Goal: Obtain resource: Download file/media

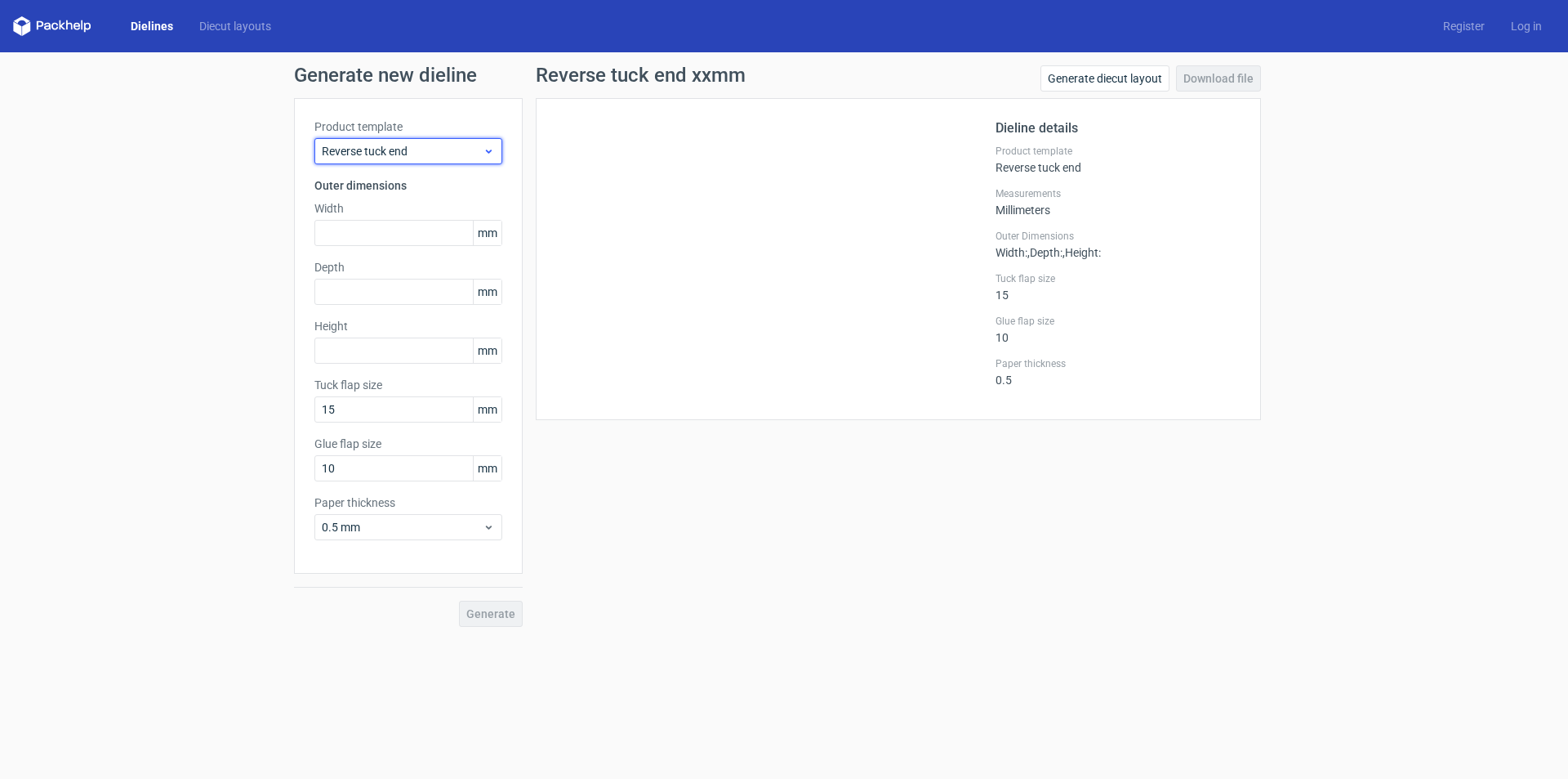
click at [447, 152] on span "Reverse tuck end" at bounding box center [403, 151] width 161 height 16
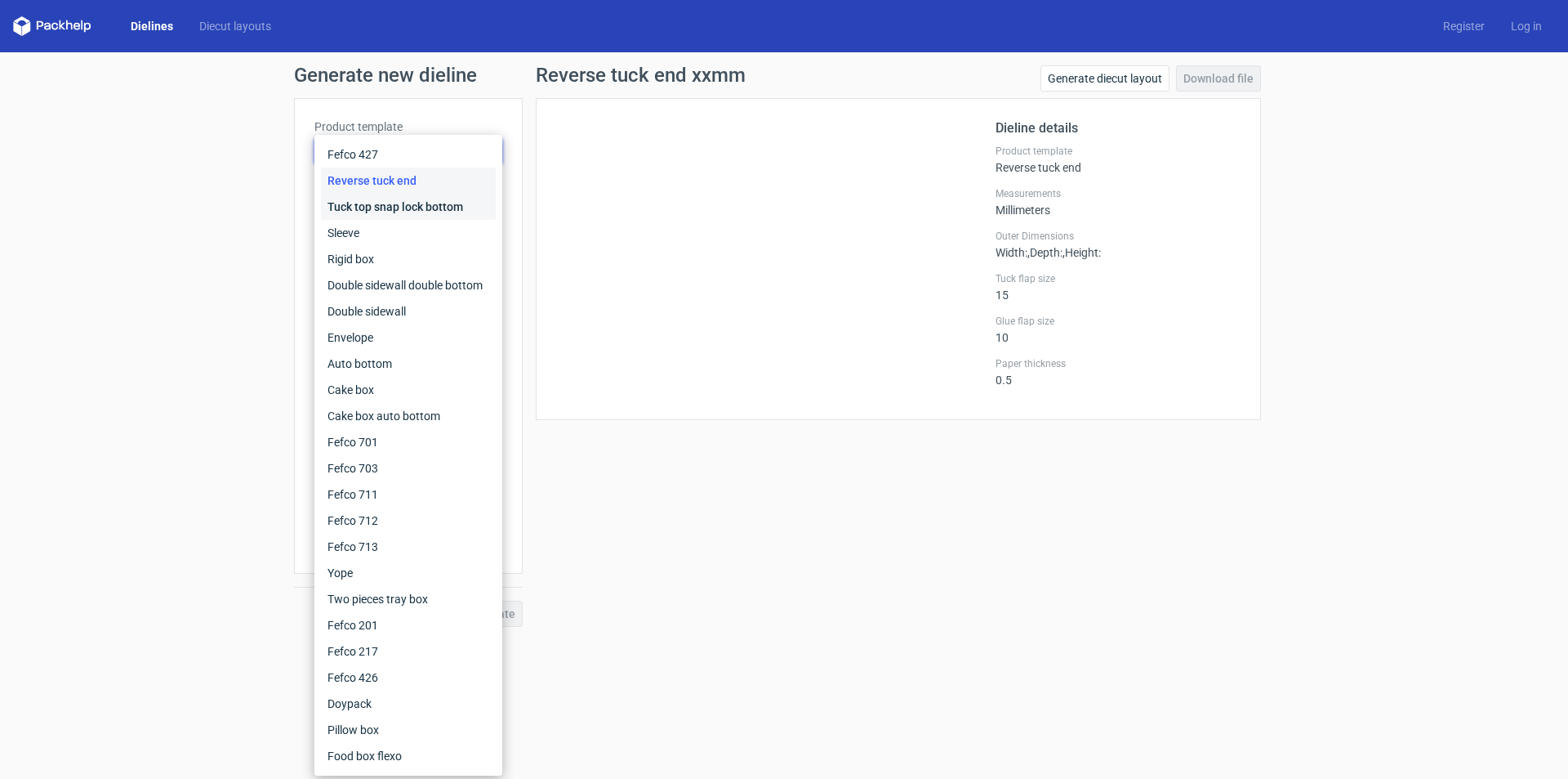
click at [411, 200] on div "Tuck top snap lock bottom" at bounding box center [408, 207] width 175 height 27
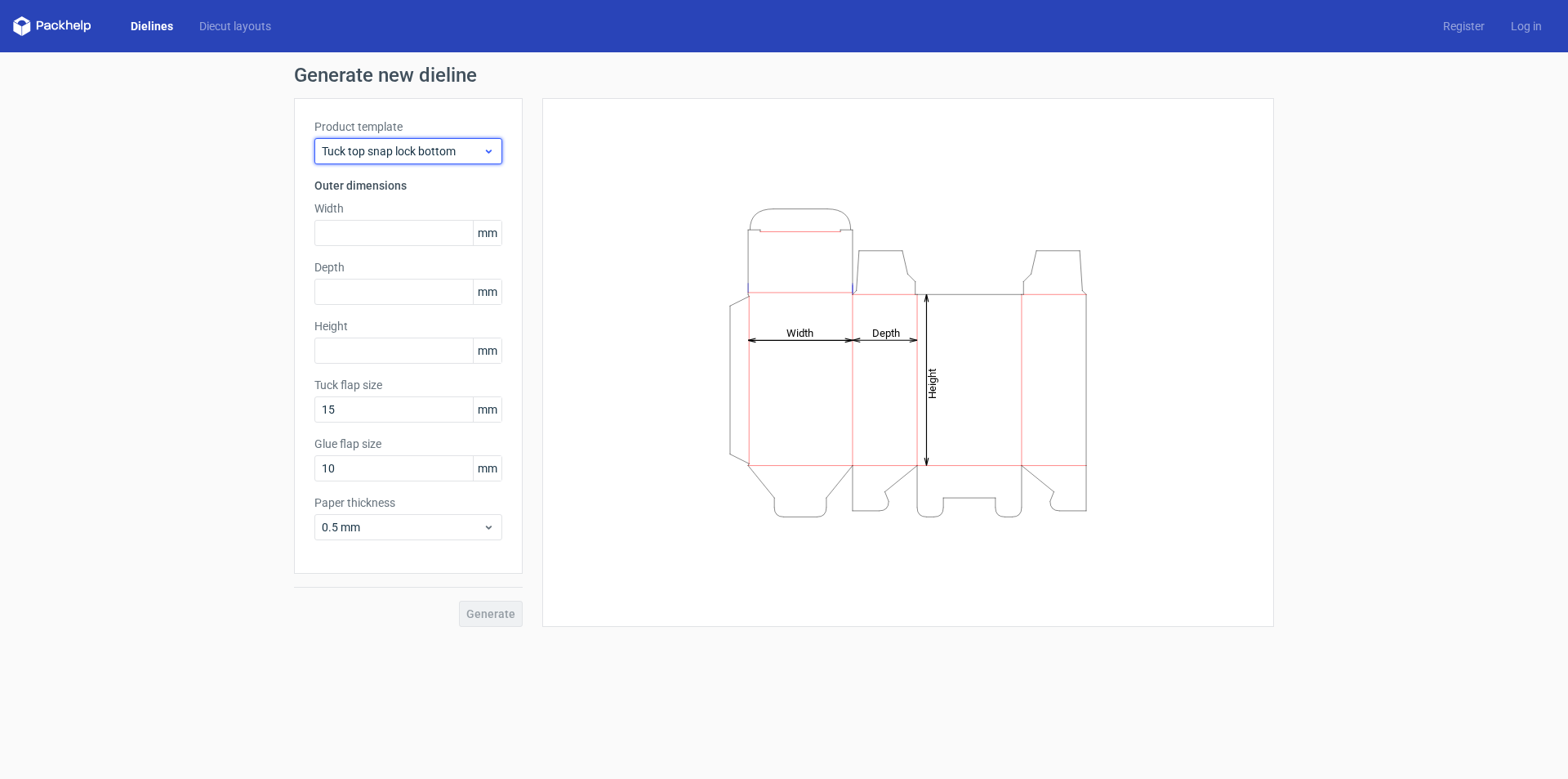
click at [433, 163] on div "Tuck top snap lock bottom" at bounding box center [408, 151] width 188 height 27
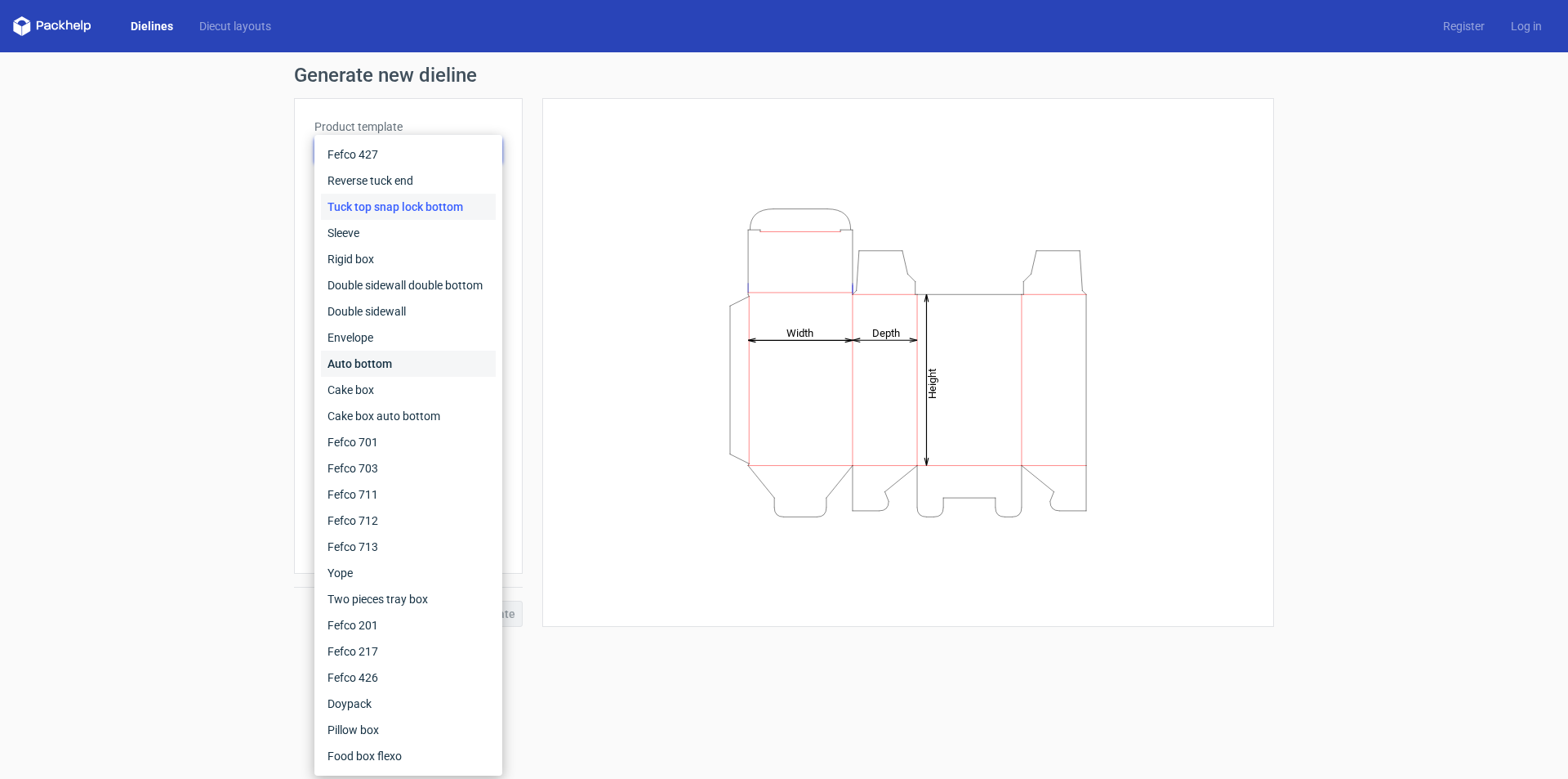
click at [397, 373] on div "Auto bottom" at bounding box center [408, 363] width 175 height 27
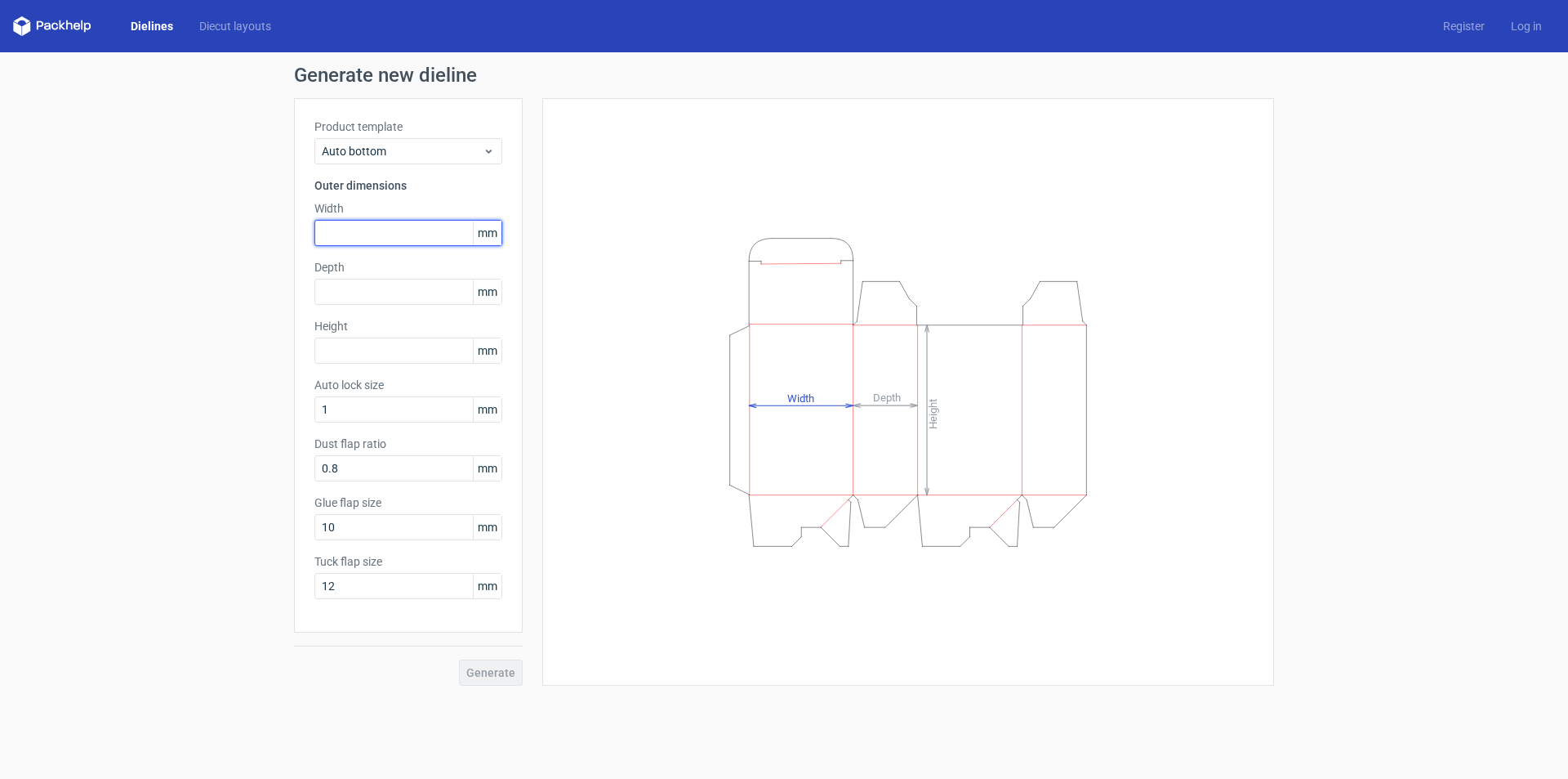
click at [342, 240] on input "text" at bounding box center [408, 233] width 188 height 27
type input "175"
type input "45"
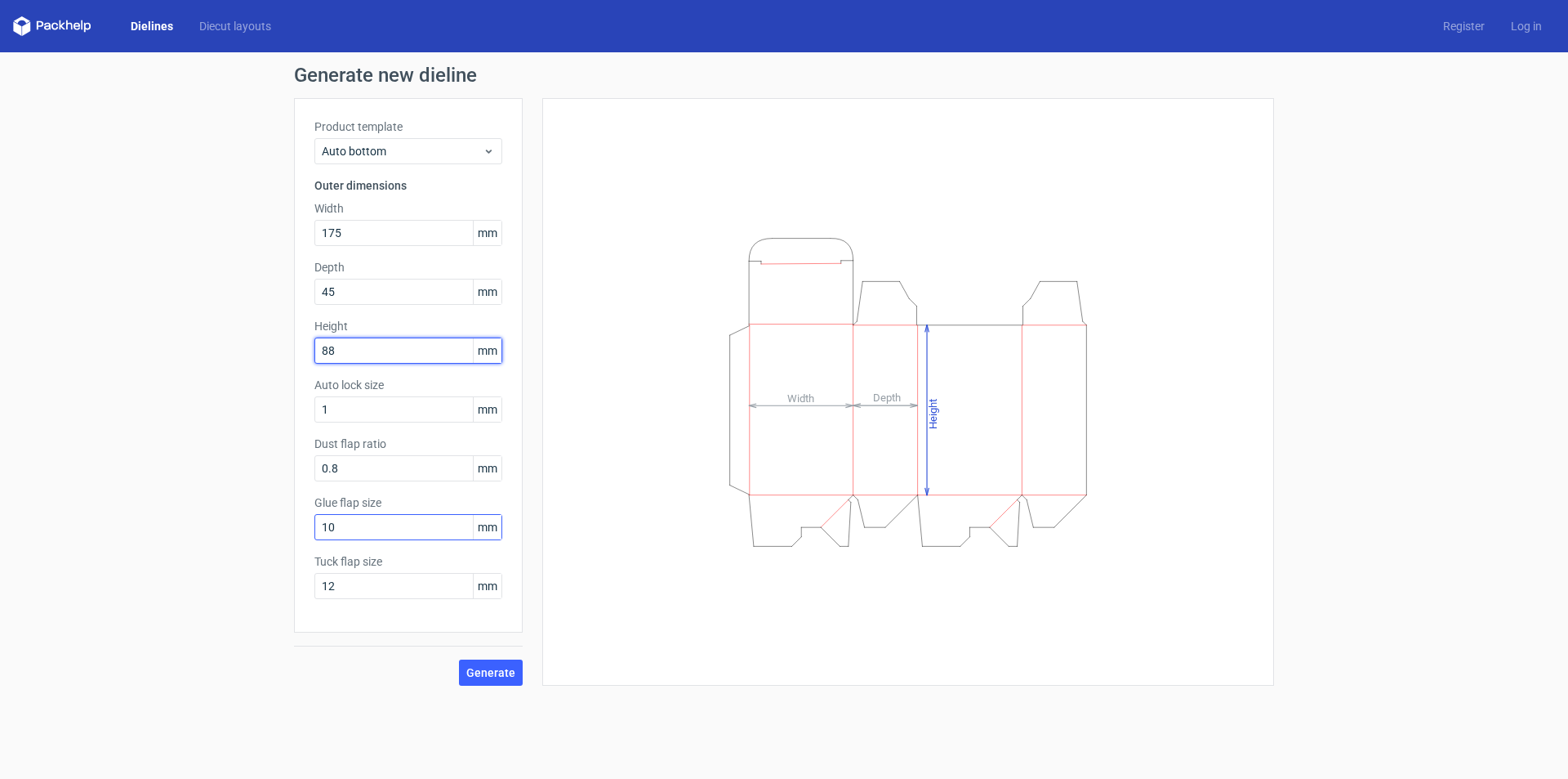
type input "88"
drag, startPoint x: 341, startPoint y: 530, endPoint x: 295, endPoint y: 525, distance: 46.3
click at [295, 525] on div "Product template Auto bottom Outer dimensions Width 175 mm Depth 45 mm Height 8…" at bounding box center [408, 365] width 229 height 535
type input "12"
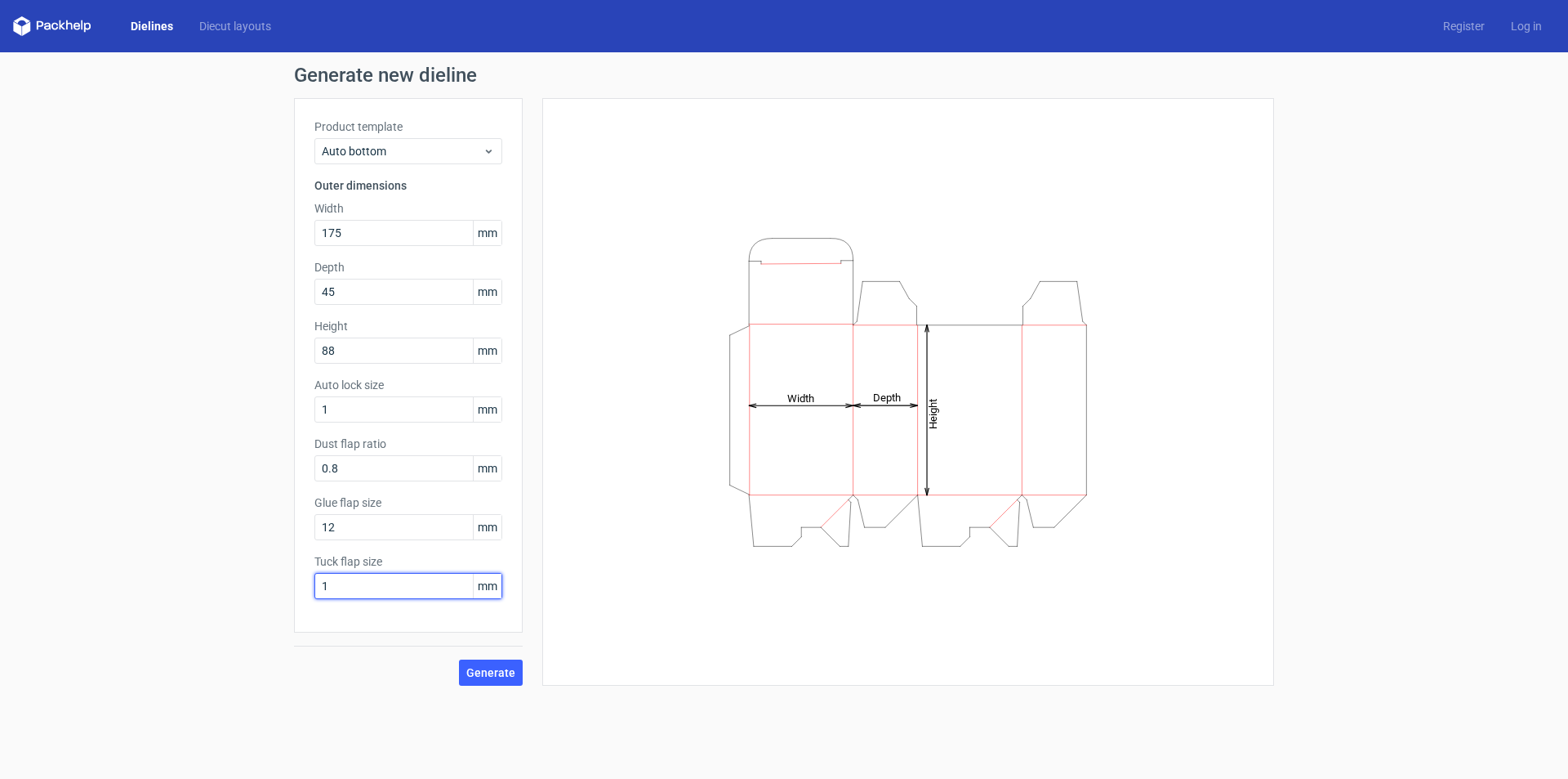
type input "12"
click at [490, 676] on span "Generate" at bounding box center [491, 673] width 49 height 11
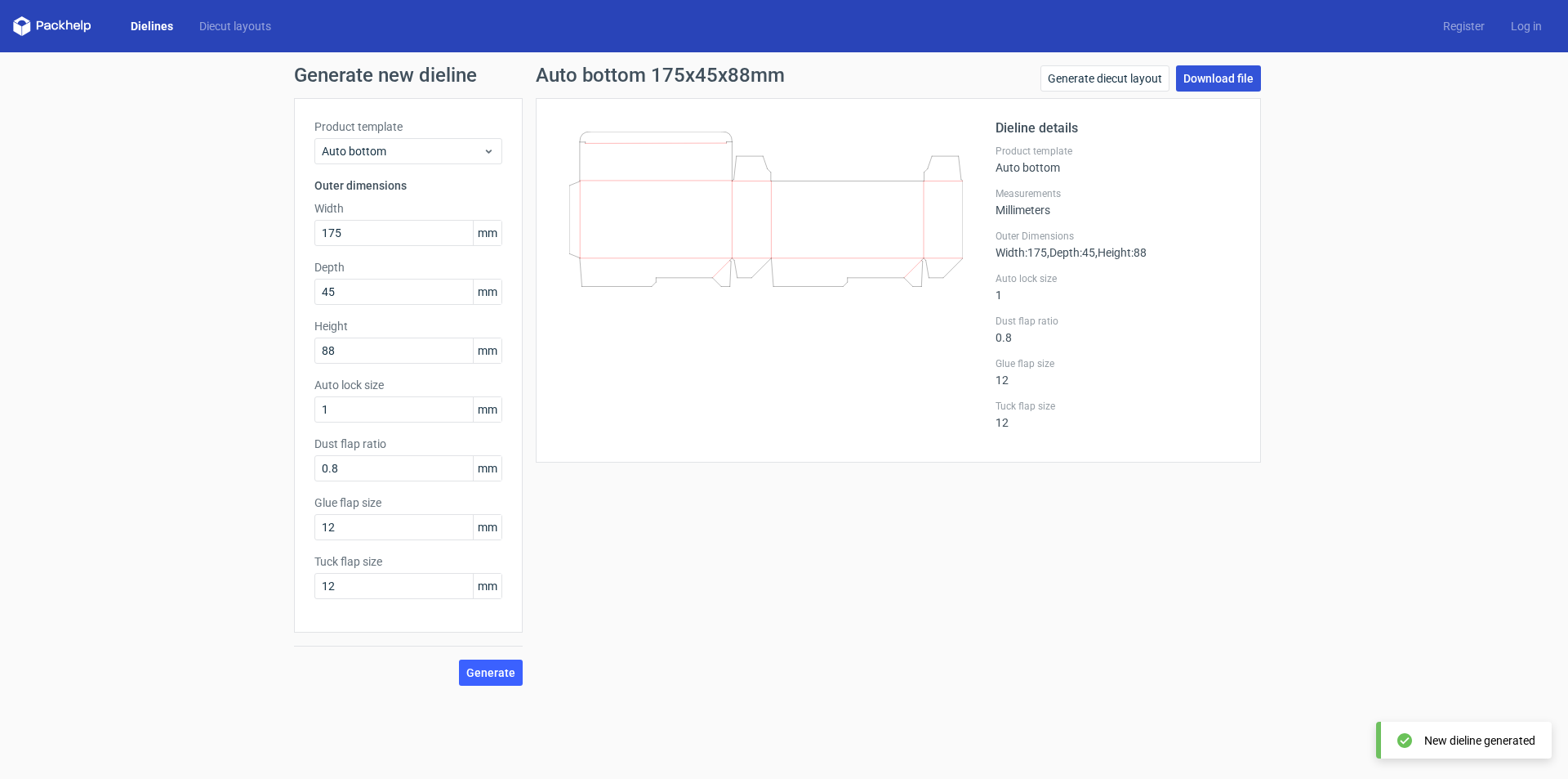
click at [1230, 83] on link "Download file" at bounding box center [1219, 78] width 85 height 27
click at [1276, 522] on div "Generate new dieline Product template Auto bottom Outer dimensions Width 175 mm…" at bounding box center [784, 375] width 1568 height 646
